Goal: Find specific page/section: Find specific page/section

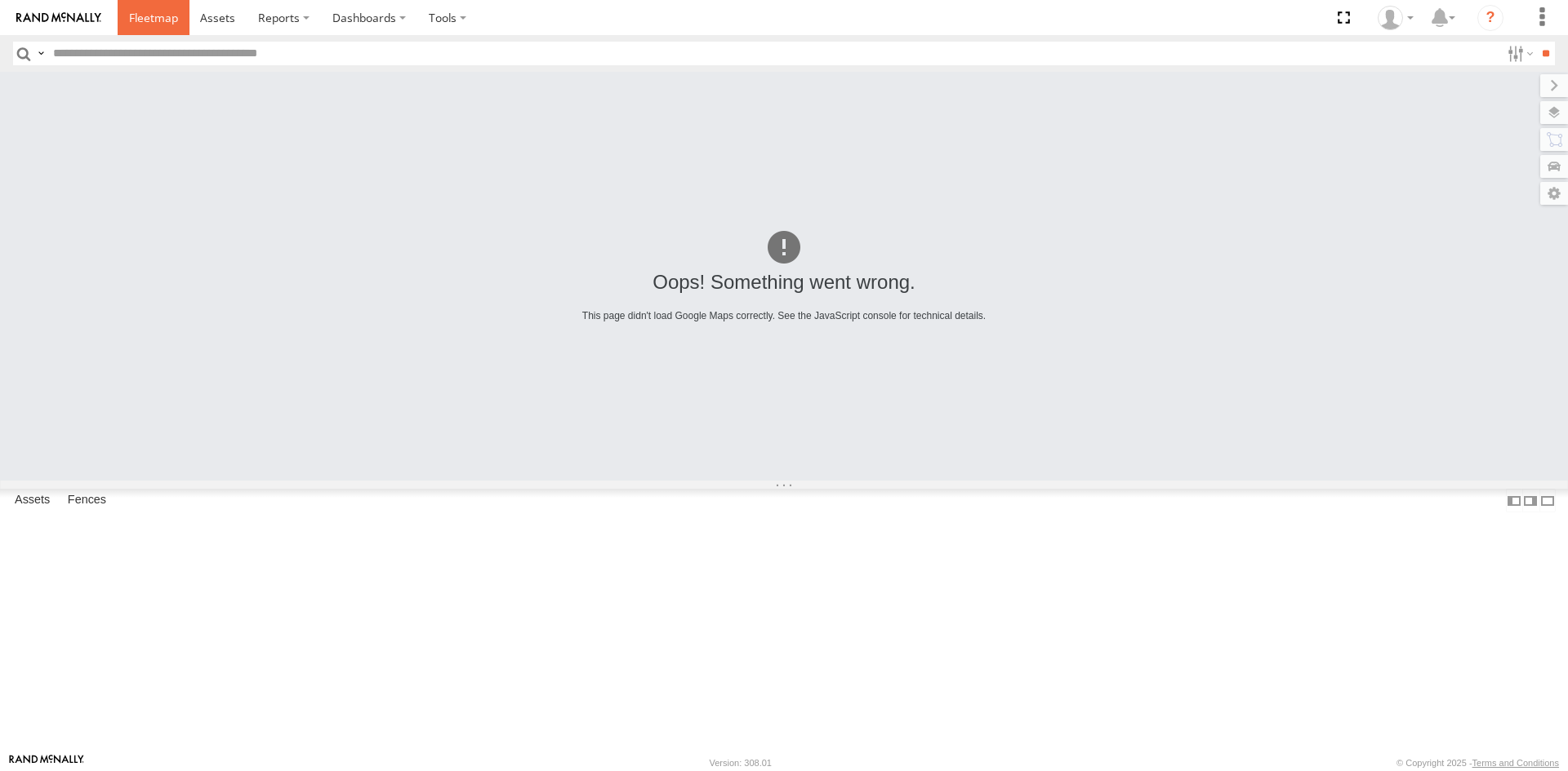
click at [170, 30] on link at bounding box center [153, 17] width 72 height 35
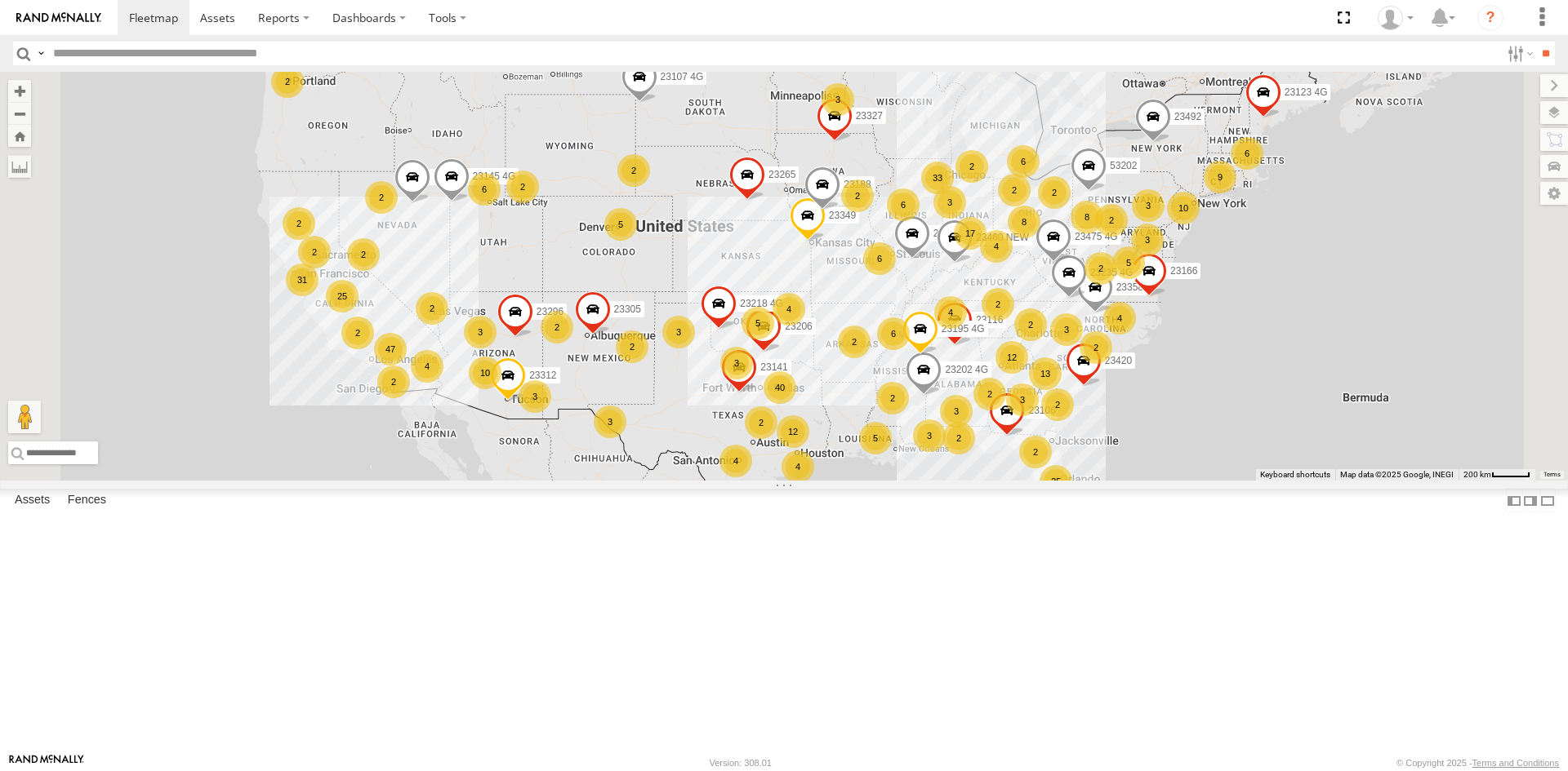
drag, startPoint x: 870, startPoint y: 270, endPoint x: 859, endPoint y: 271, distance: 11.0
click at [859, 271] on div "23107 4G 25 3 47 40 10 13 33 23295 4G 5 4 17 8 23492 31 8 5 3 3 2 6 6 2 5 6 4 2…" at bounding box center [784, 276] width 1568 height 409
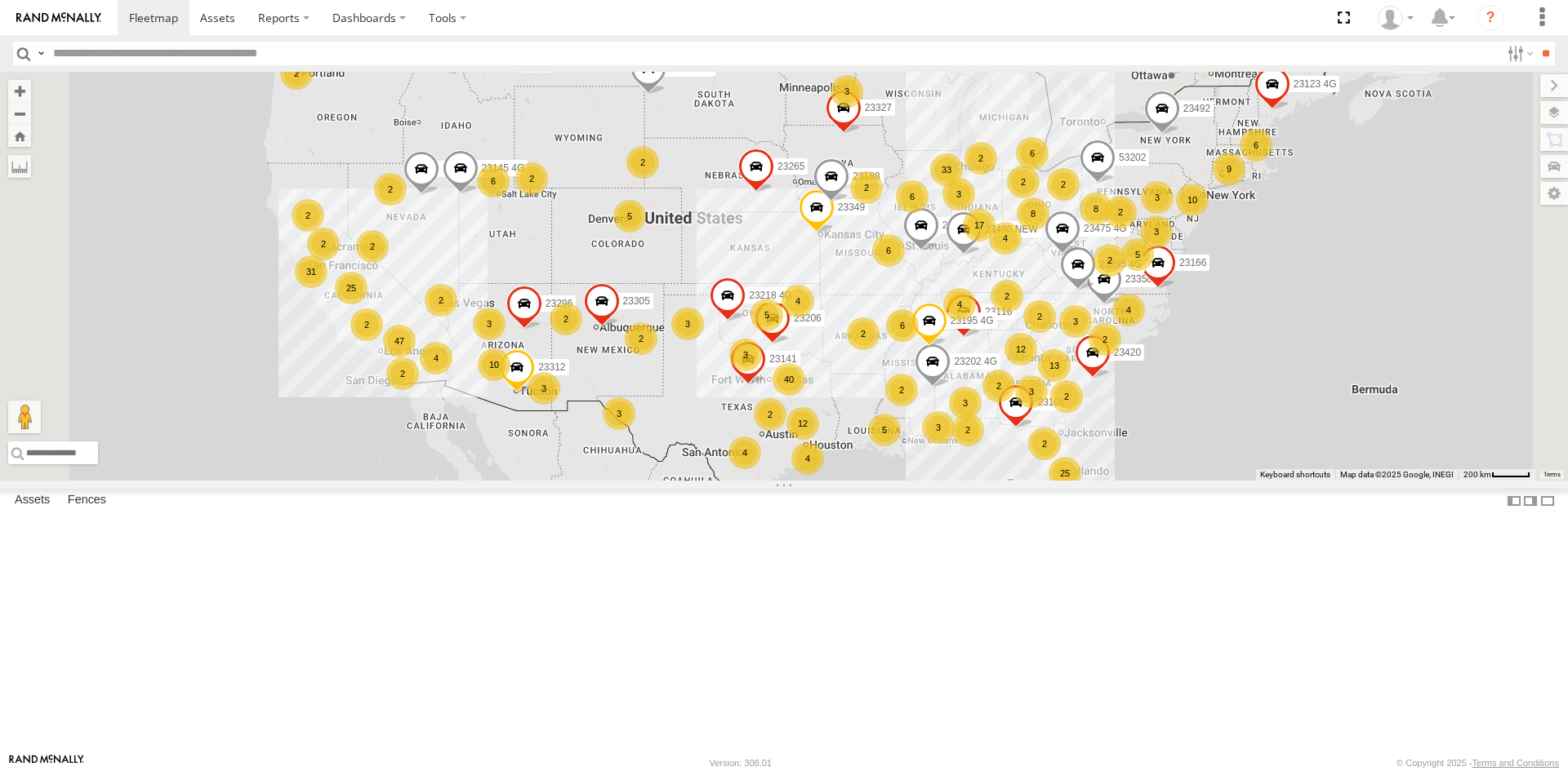
drag, startPoint x: 738, startPoint y: 275, endPoint x: 748, endPoint y: 266, distance: 13.5
click at [748, 266] on div "23107 4G 25 3 47 40 10 13 33 23295 4G 5 4 17 8 23492 31 8 5 3 3 2 6 6 2 5 6 4 2…" at bounding box center [784, 276] width 1568 height 409
